Goal: Information Seeking & Learning: Learn about a topic

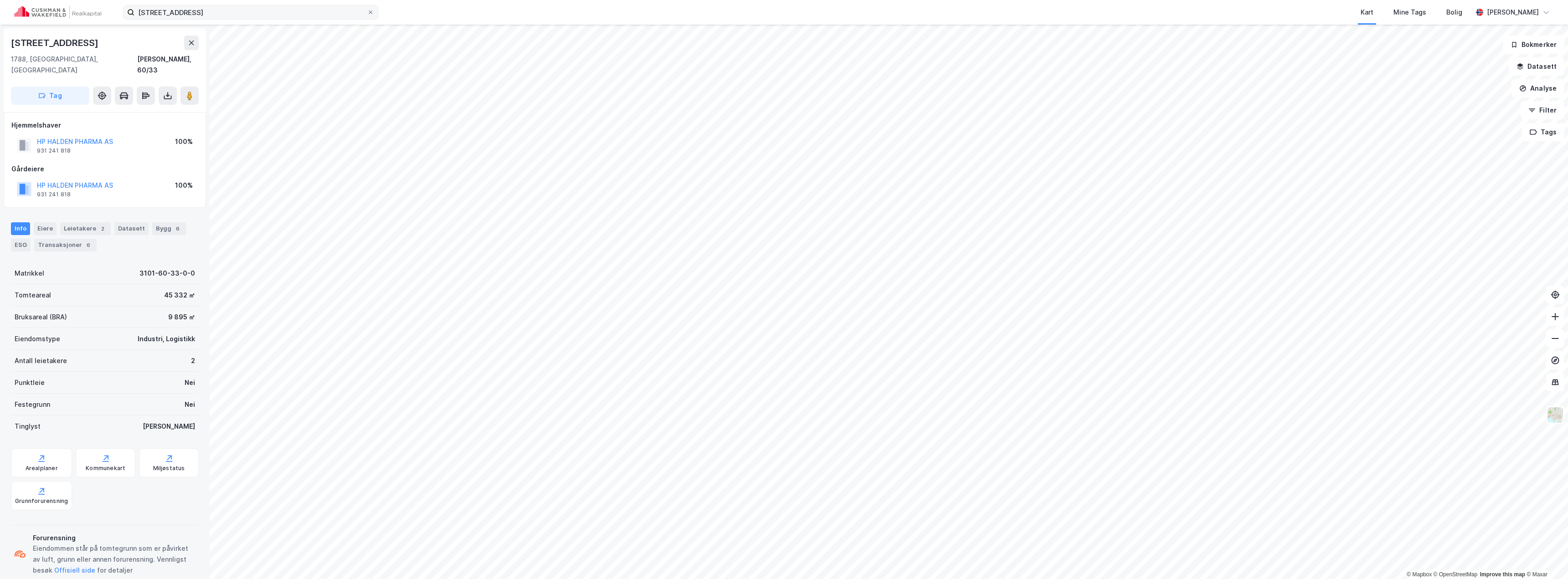
scroll to position [0, 0]
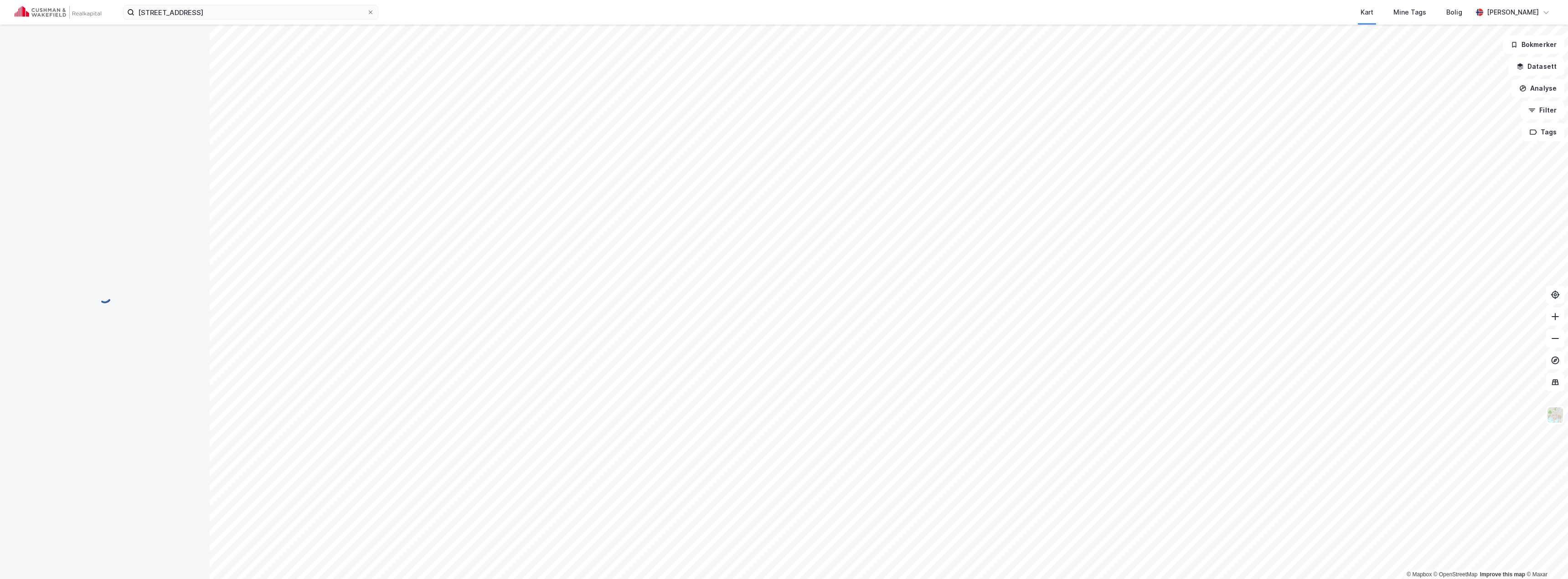
scroll to position [0, 0]
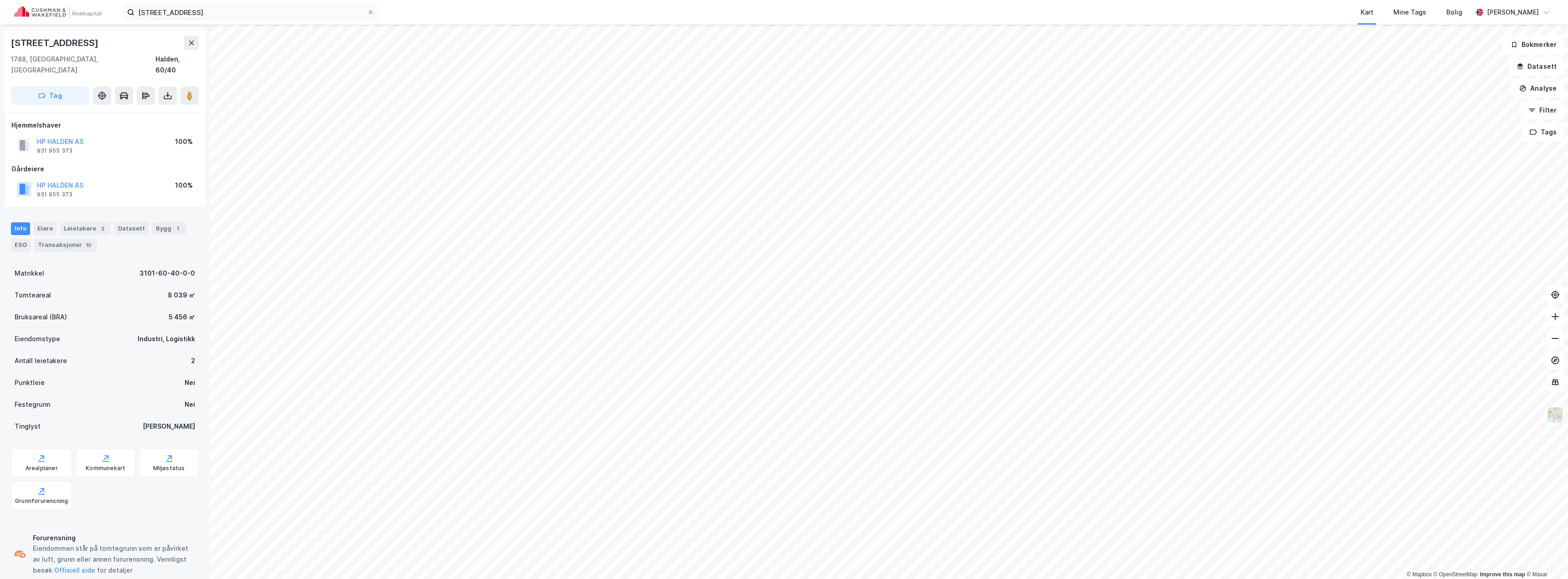
scroll to position [0, 0]
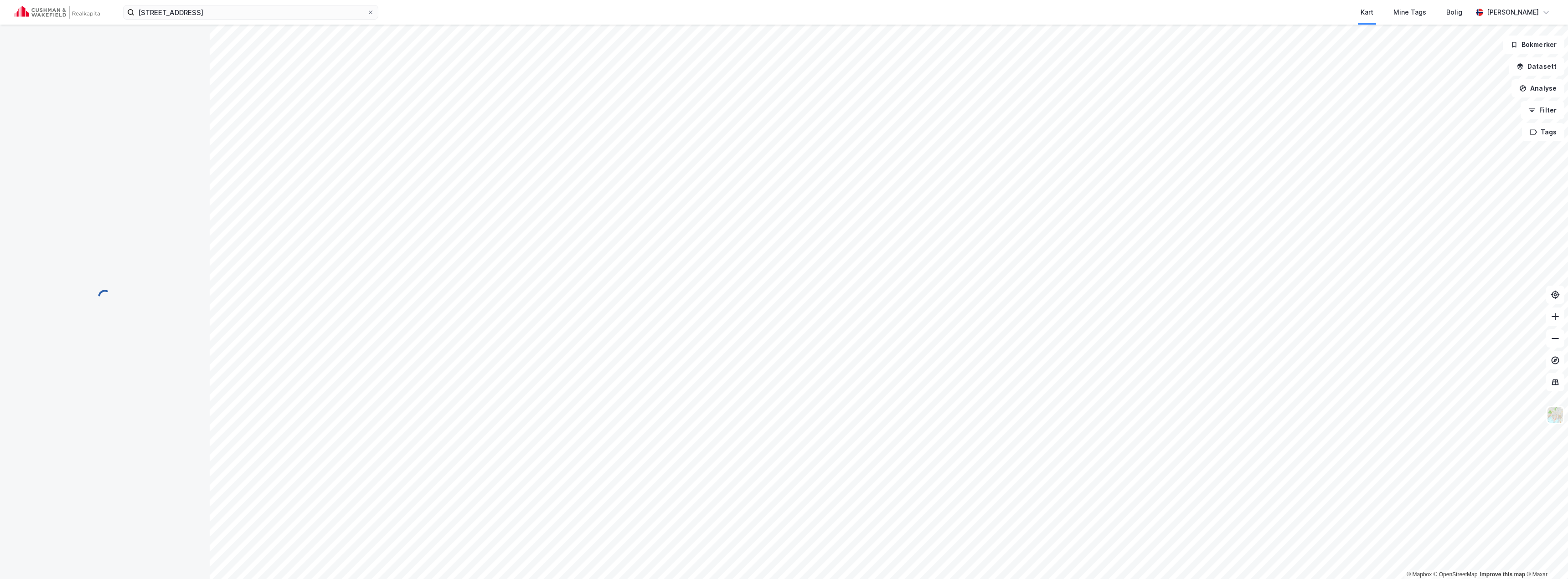
scroll to position [0, 0]
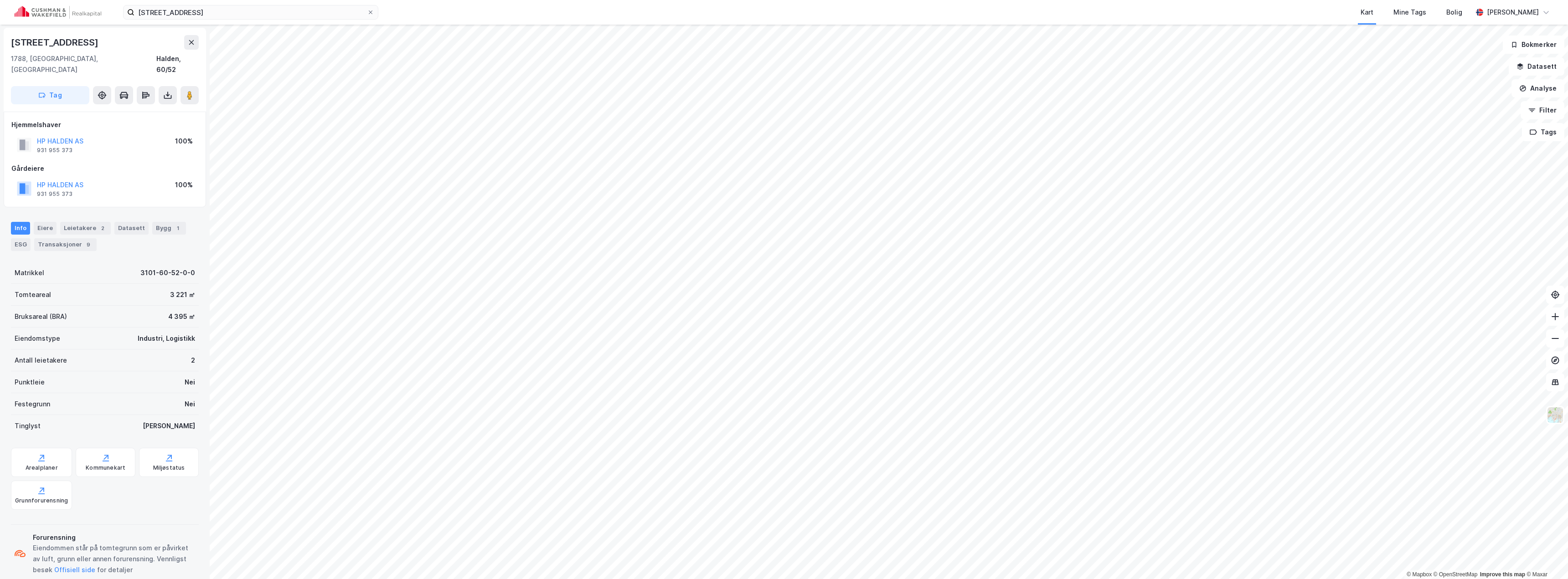
scroll to position [0, 0]
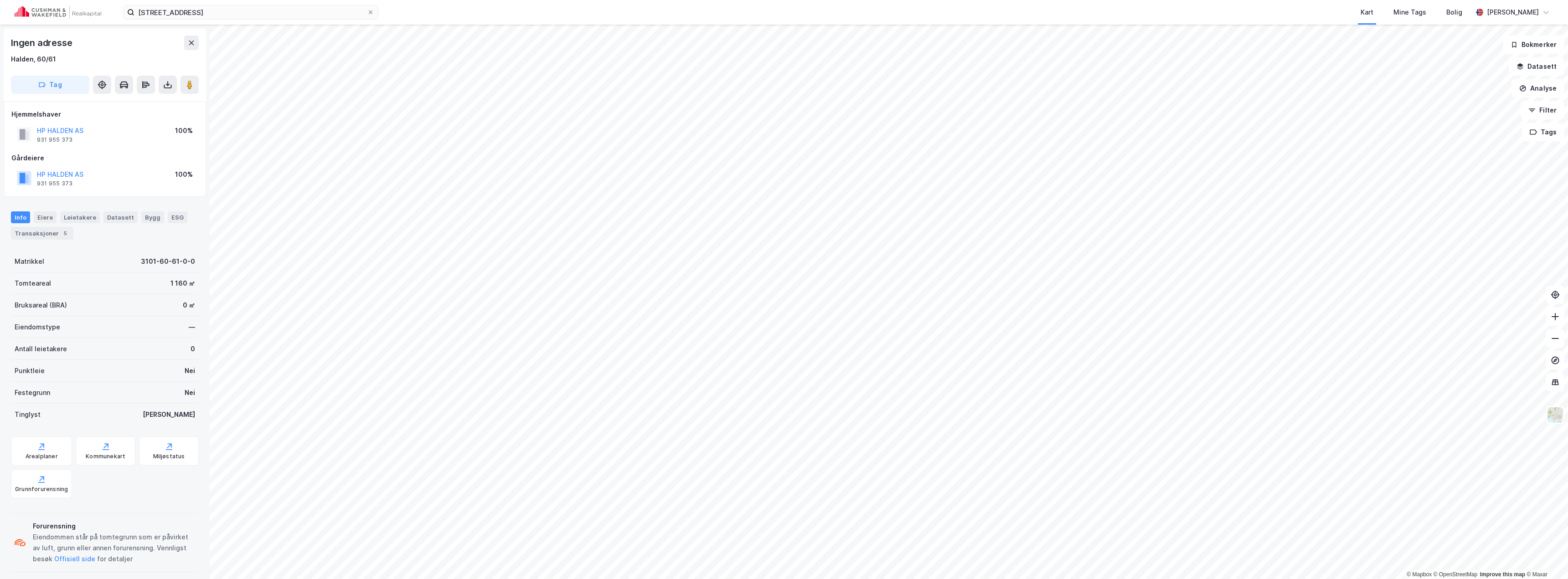
scroll to position [0, 0]
click at [1528, 74] on button "Datasett" at bounding box center [1537, 66] width 56 height 18
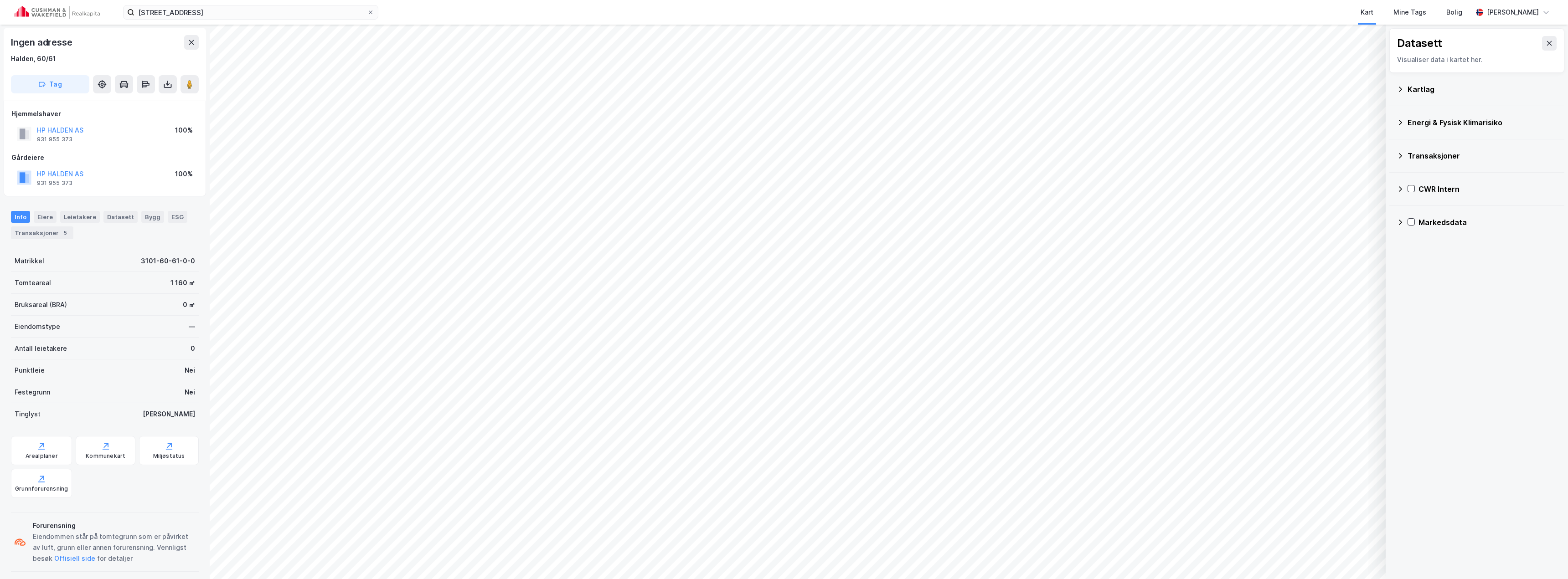
click at [1400, 157] on icon at bounding box center [1401, 156] width 8 height 8
click at [1401, 186] on icon at bounding box center [1401, 190] width 8 height 8
click at [1413, 233] on icon at bounding box center [1412, 233] width 3 height 6
click at [1426, 254] on icon at bounding box center [1424, 254] width 5 height 3
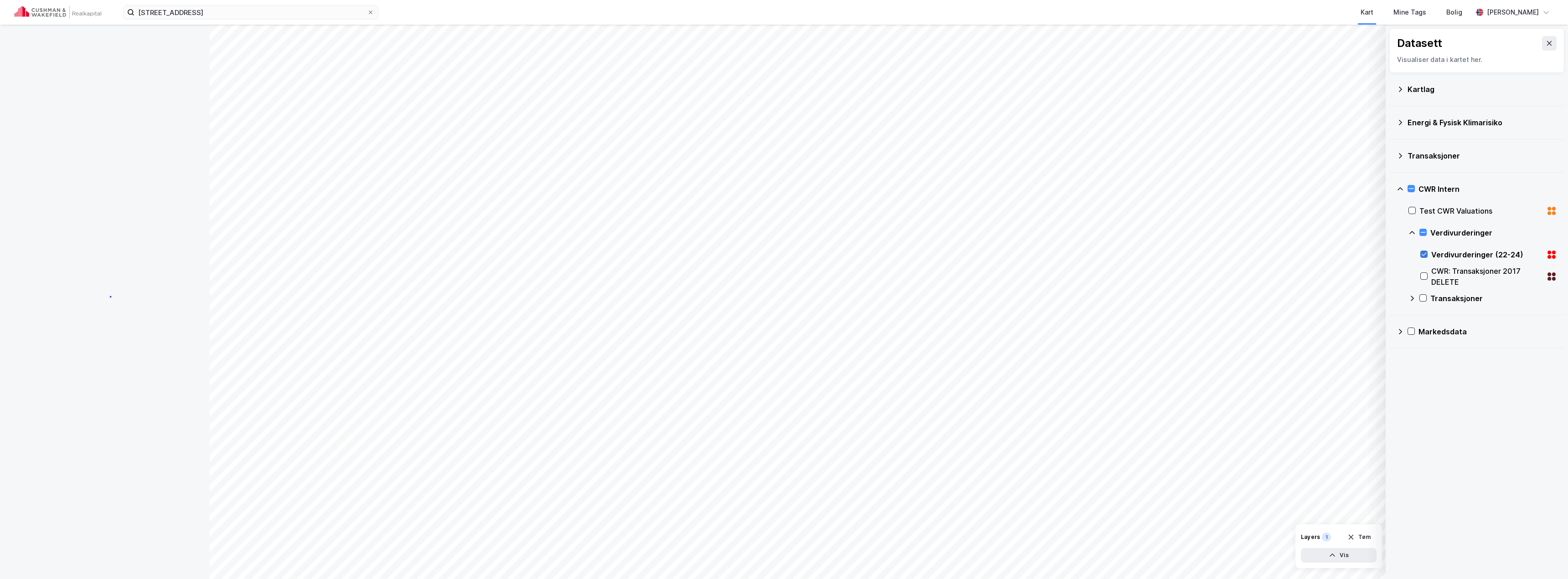
scroll to position [0, 0]
